Goal: Transaction & Acquisition: Purchase product/service

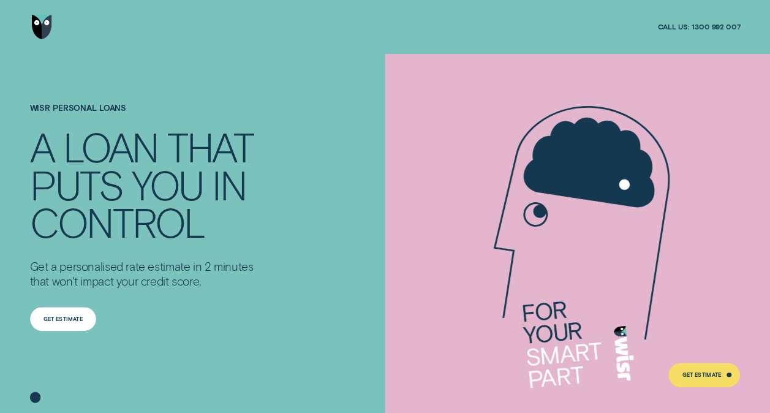
click at [58, 317] on div "Get Estimate" at bounding box center [63, 319] width 39 height 5
